Goal: Navigation & Orientation: Understand site structure

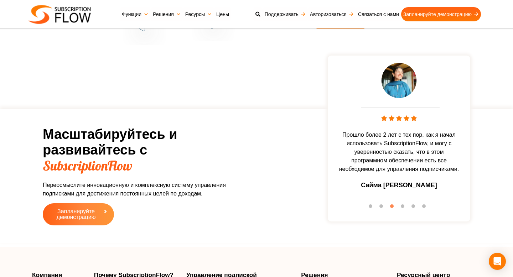
scroll to position [2485, 0]
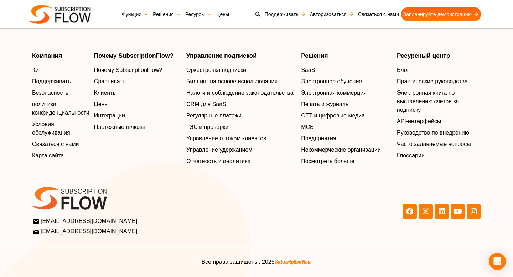
click at [35, 67] on font "О" at bounding box center [36, 70] width 4 height 6
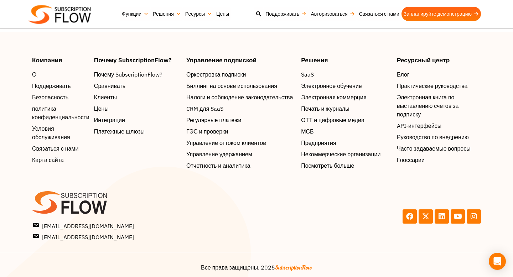
scroll to position [1141, 0]
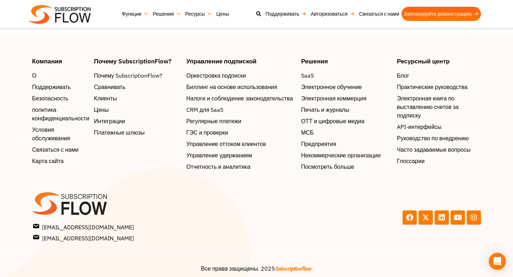
click at [76, 16] on img at bounding box center [60, 14] width 62 height 19
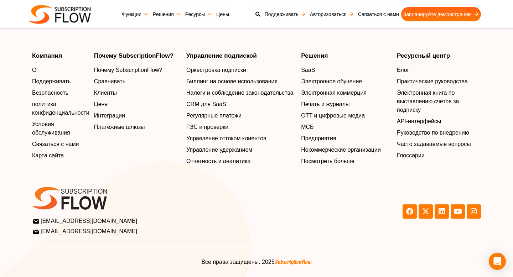
scroll to position [2492, 0]
